Goal: Transaction & Acquisition: Purchase product/service

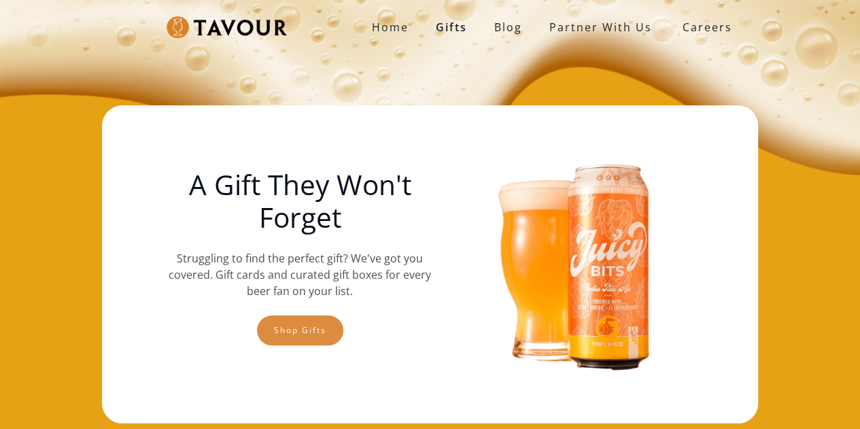
click at [267, 328] on link "Shop gifts" at bounding box center [300, 331] width 86 height 30
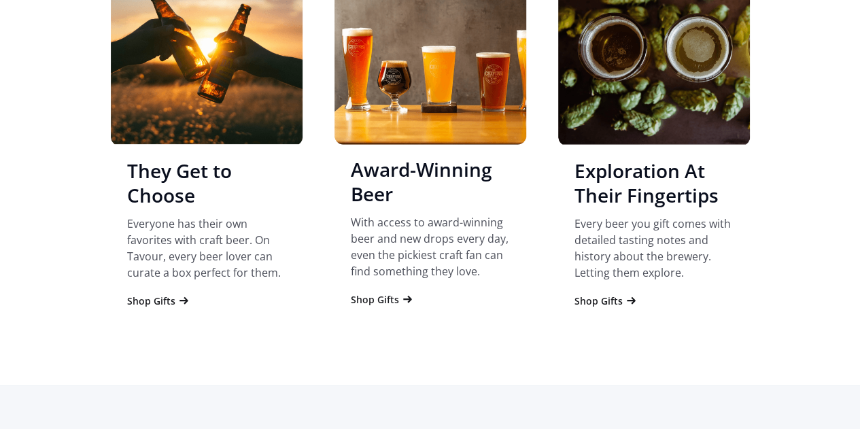
scroll to position [1338, 0]
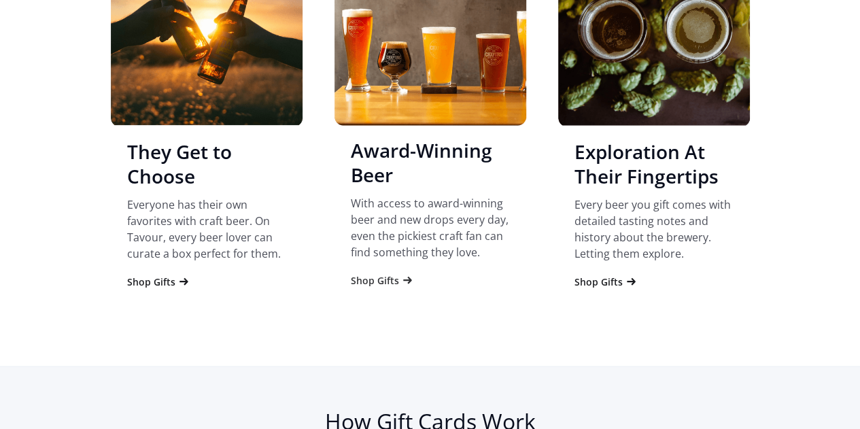
click at [386, 280] on div "Shop Gifts" at bounding box center [375, 281] width 48 height 14
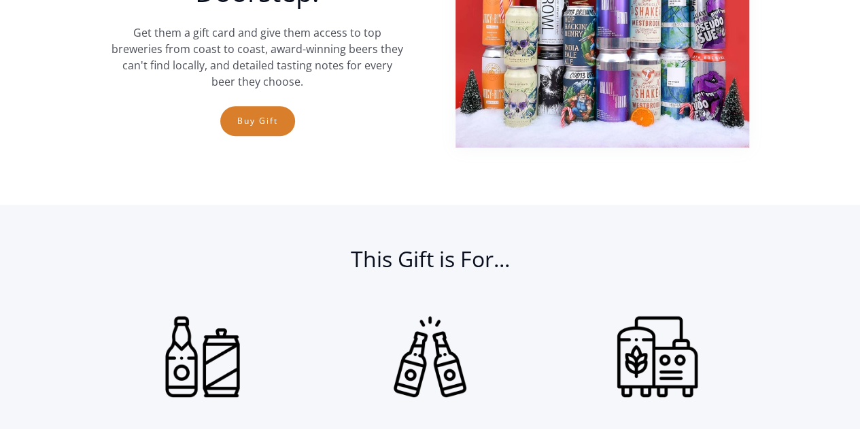
scroll to position [588, 0]
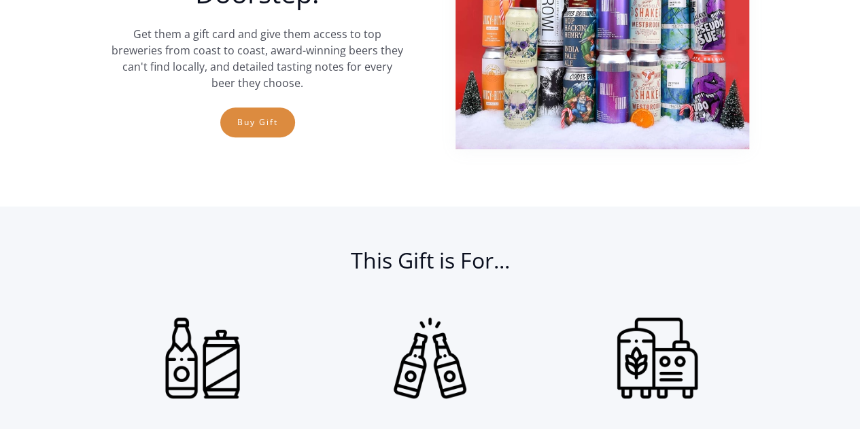
click at [247, 120] on link "Buy Gift" at bounding box center [257, 122] width 75 height 30
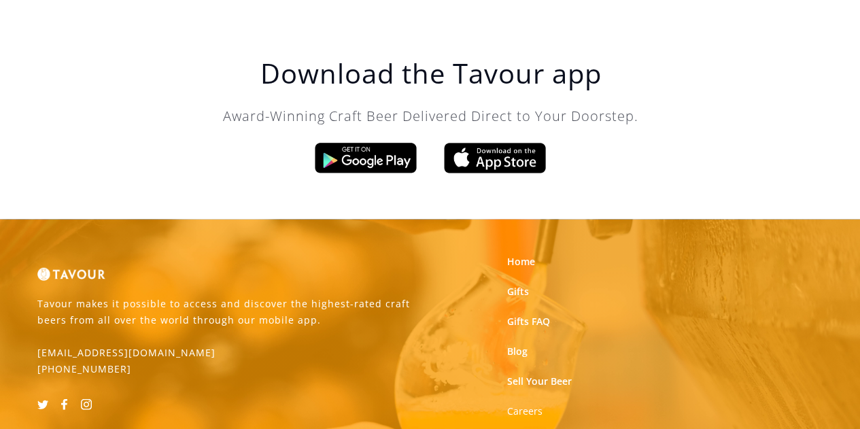
scroll to position [1714, 0]
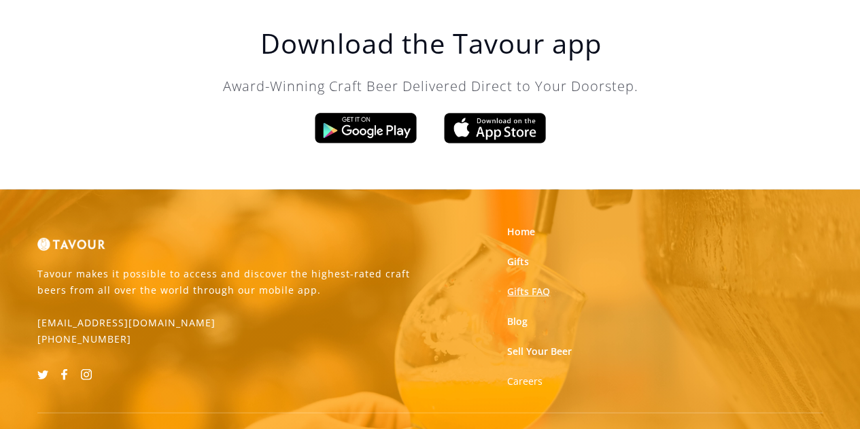
click at [539, 285] on link "Gifts FAQ" at bounding box center [528, 292] width 43 height 14
